Goal: Find specific page/section: Find specific page/section

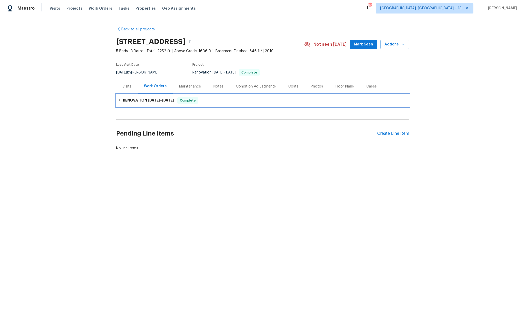
click at [121, 100] on icon at bounding box center [120, 100] width 4 height 4
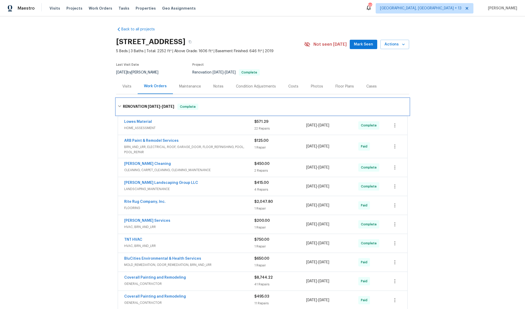
scroll to position [31, 0]
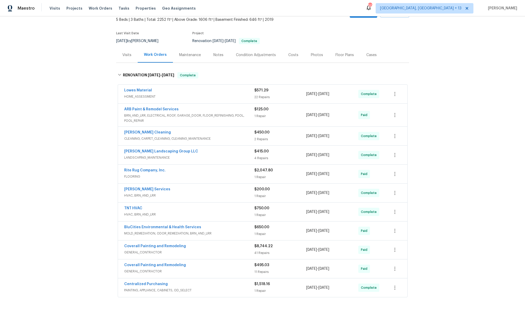
click at [197, 95] on span "HOME_ASSESSMENT" at bounding box center [189, 96] width 130 height 5
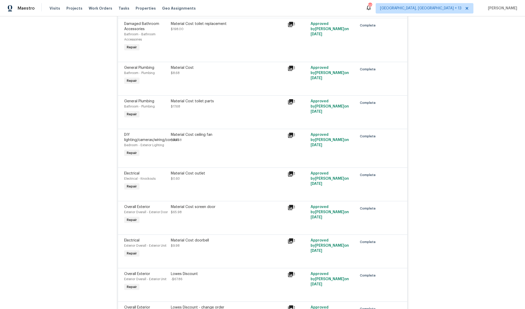
scroll to position [0, 0]
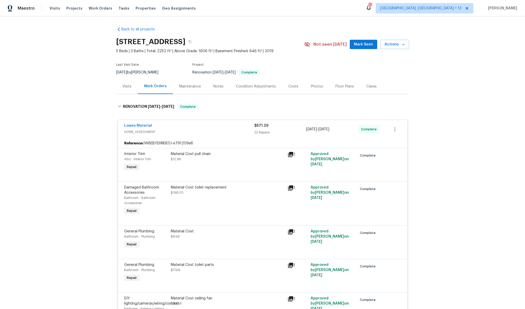
click at [182, 124] on div "Lowes Material" at bounding box center [189, 126] width 130 height 6
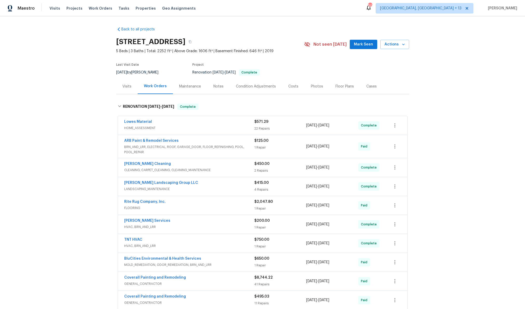
click at [222, 167] on div "[PERSON_NAME] Cleaning" at bounding box center [189, 164] width 130 height 6
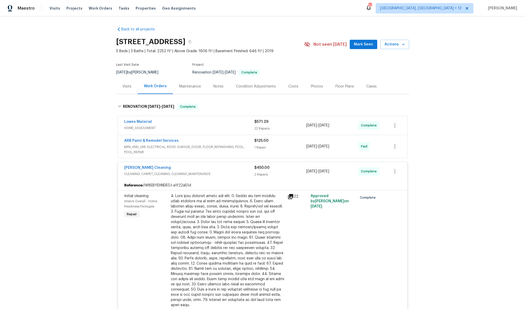
click at [224, 169] on div "[PERSON_NAME] Cleaning" at bounding box center [189, 168] width 130 height 6
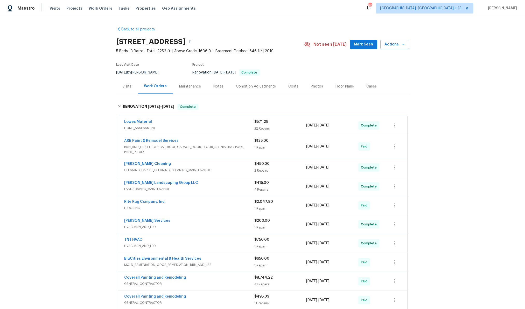
click at [218, 186] on div "[PERSON_NAME] Landscaping Group LLC" at bounding box center [189, 183] width 130 height 6
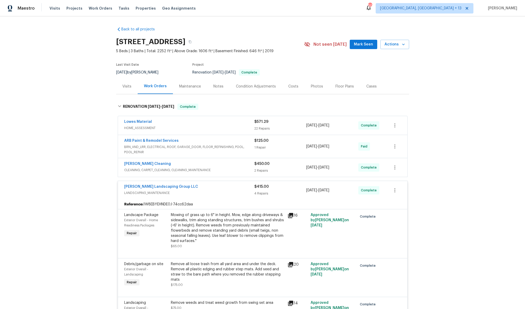
click at [218, 186] on div "[PERSON_NAME] Landscaping Group LLC" at bounding box center [189, 187] width 130 height 6
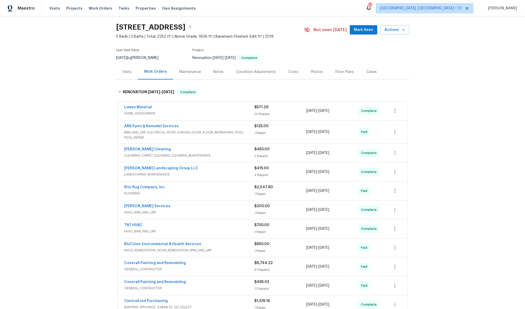
scroll to position [34, 0]
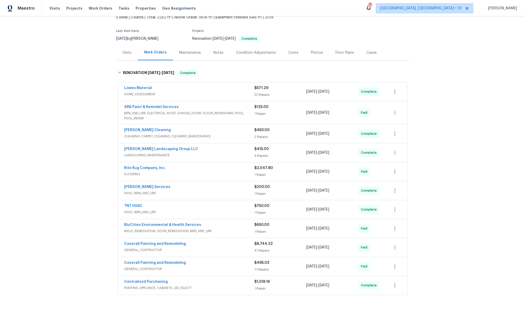
click at [215, 170] on div "Rite Rug Company, Inc." at bounding box center [189, 168] width 130 height 6
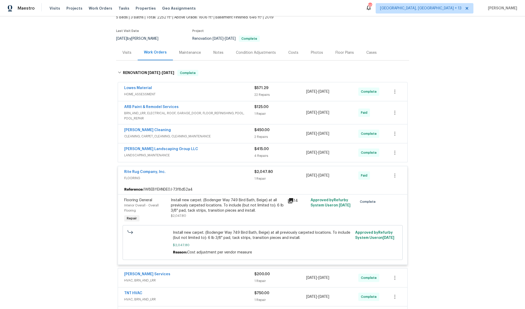
click at [215, 172] on div "Rite Rug Company, Inc." at bounding box center [189, 172] width 130 height 6
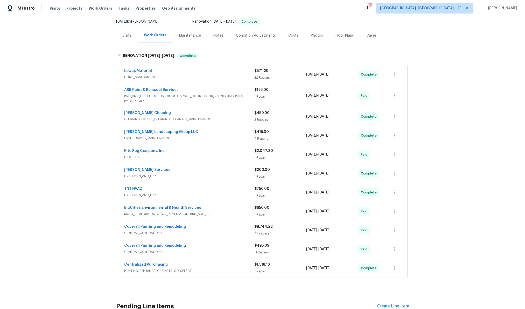
scroll to position [64, 0]
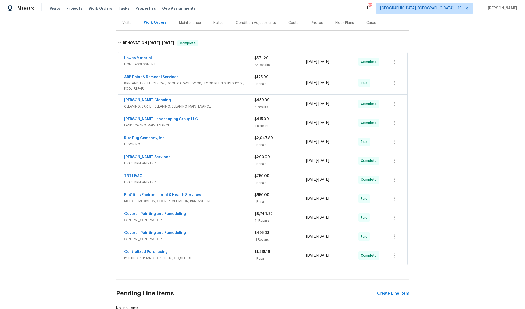
click at [215, 179] on div "TNT HVAC" at bounding box center [189, 176] width 130 height 6
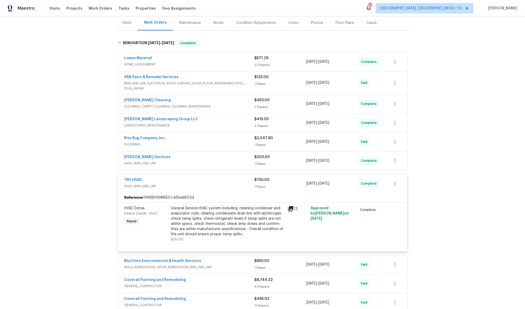
click at [213, 181] on div "TNT HVAC" at bounding box center [189, 180] width 130 height 6
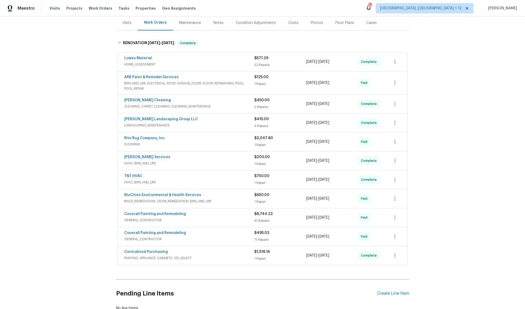
click at [226, 200] on span "MOLD_REMEDIATION, ODOR_REMEDIATION, BRN_AND_LRR" at bounding box center [189, 201] width 130 height 5
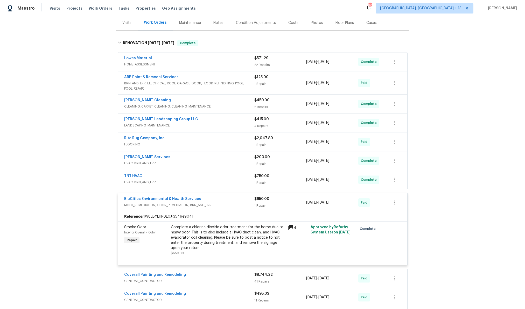
click at [226, 202] on div "BluCities Environmental & Health Services" at bounding box center [189, 199] width 130 height 6
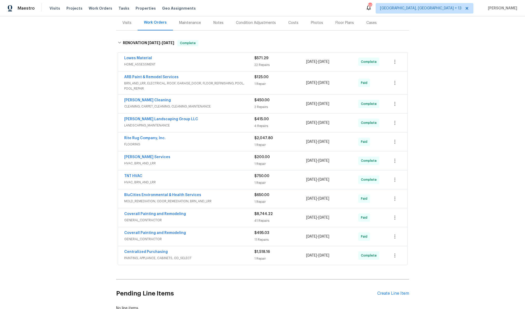
click at [216, 238] on span "GENERAL_CONTRACTOR" at bounding box center [189, 238] width 130 height 5
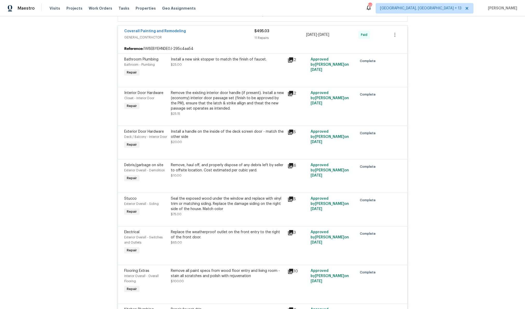
scroll to position [232, 0]
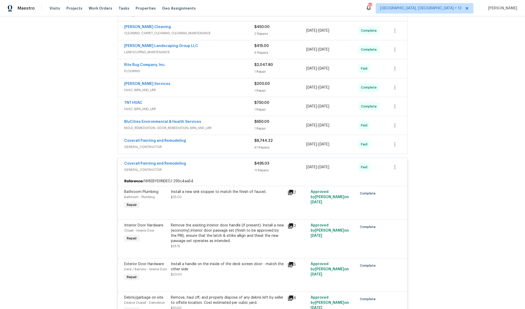
click at [213, 169] on span "GENERAL_CONTRACTOR" at bounding box center [189, 169] width 130 height 5
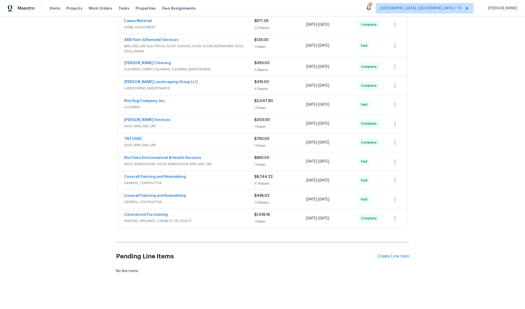
click at [215, 216] on div "Centralized Purchasing" at bounding box center [189, 215] width 130 height 6
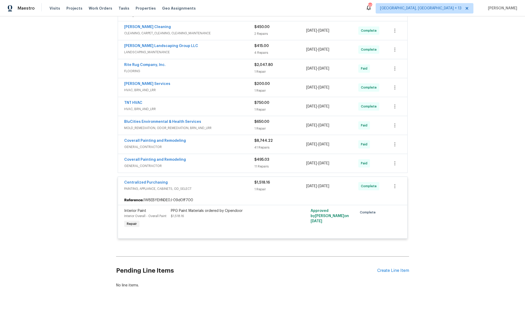
click at [220, 189] on span "PAINTING, APPLIANCE, CABINETS, OD_SELECT" at bounding box center [189, 188] width 130 height 5
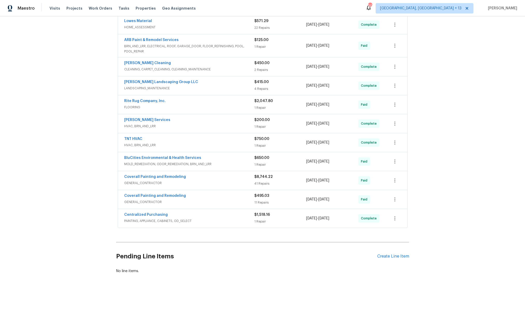
scroll to position [102, 0]
click at [218, 177] on div "Coverall Painting and Remodeling" at bounding box center [189, 177] width 130 height 6
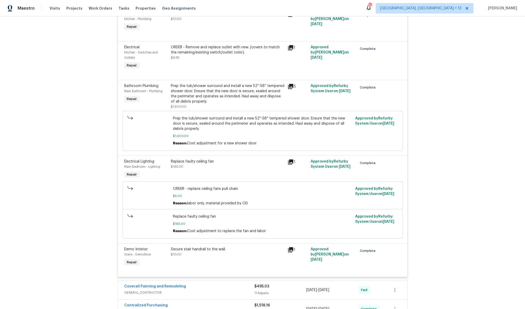
scroll to position [2278, 0]
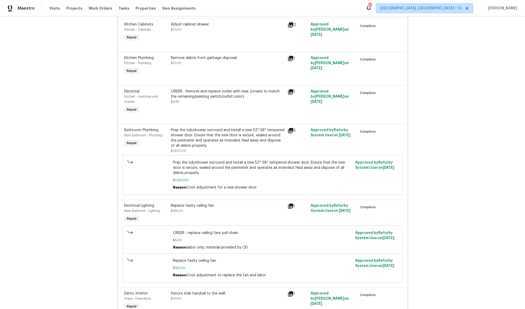
click at [292, 133] on icon at bounding box center [290, 130] width 5 height 5
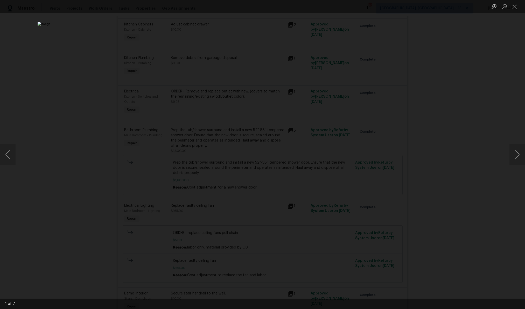
click at [498, 35] on div "Lightbox" at bounding box center [262, 154] width 525 height 309
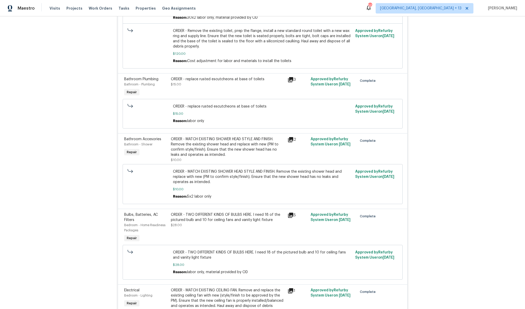
scroll to position [672, 0]
